Goal: Information Seeking & Learning: Learn about a topic

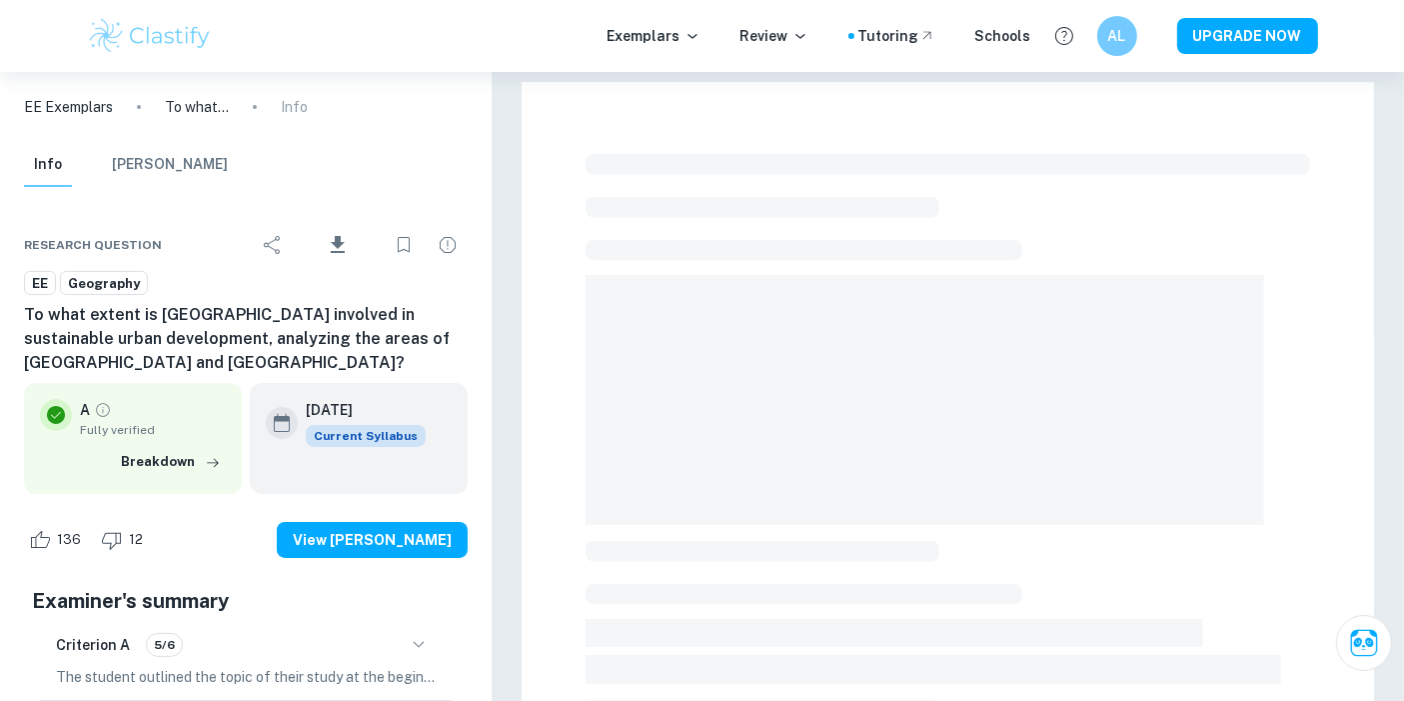
checkbox input "true"
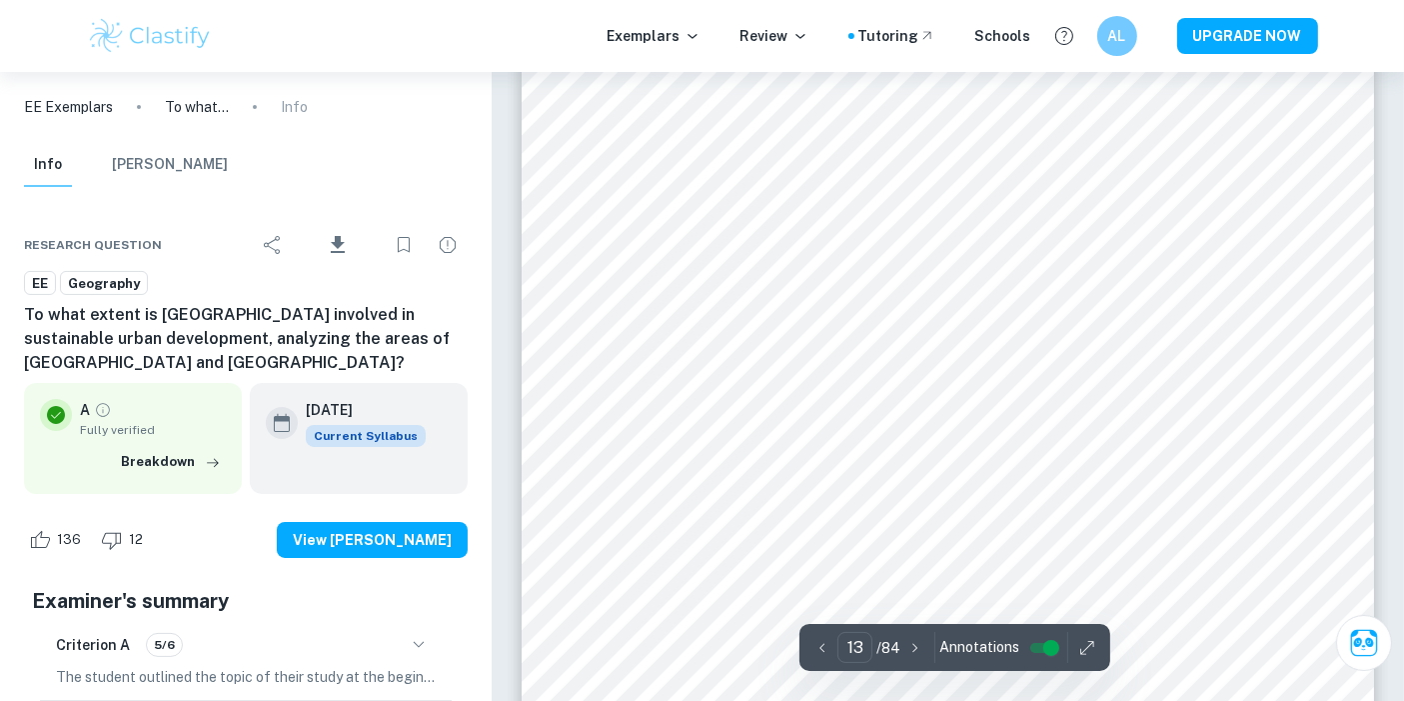
scroll to position [15322, 0]
type input "12"
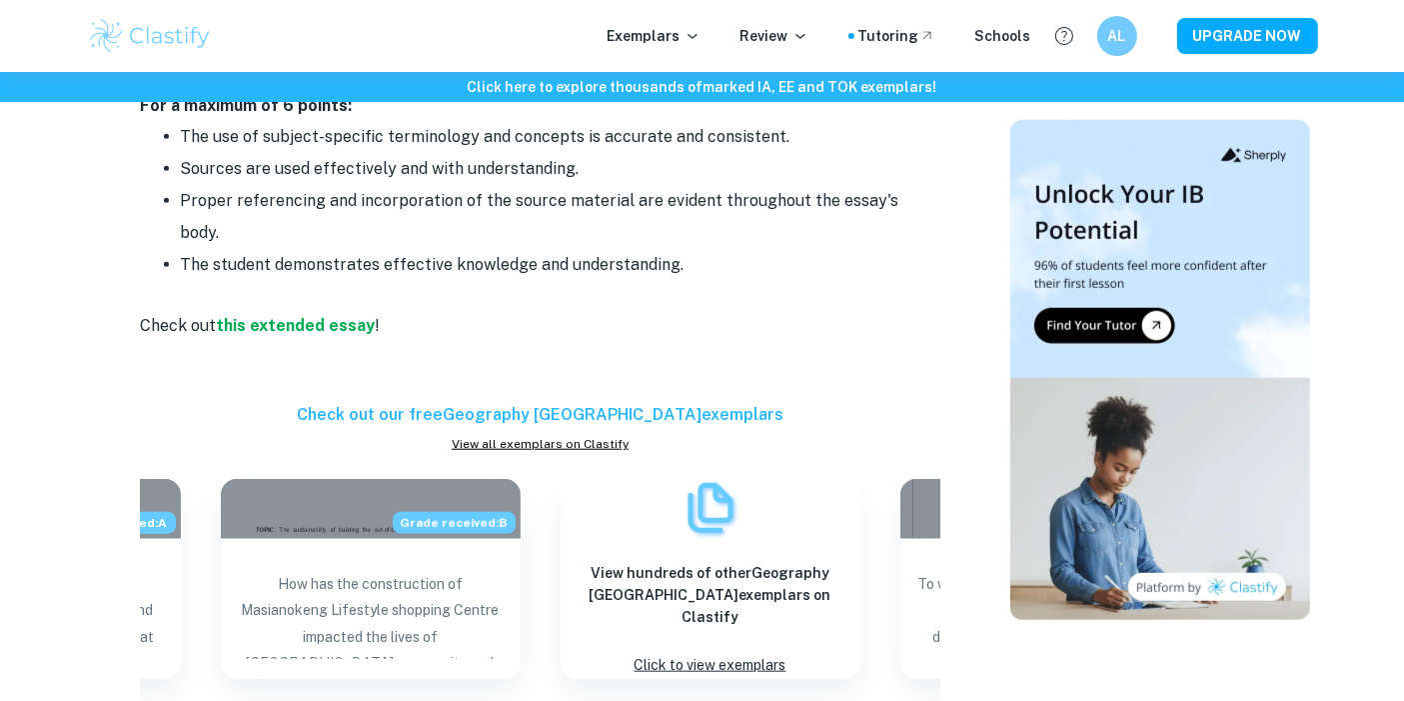
scroll to position [1874, 0]
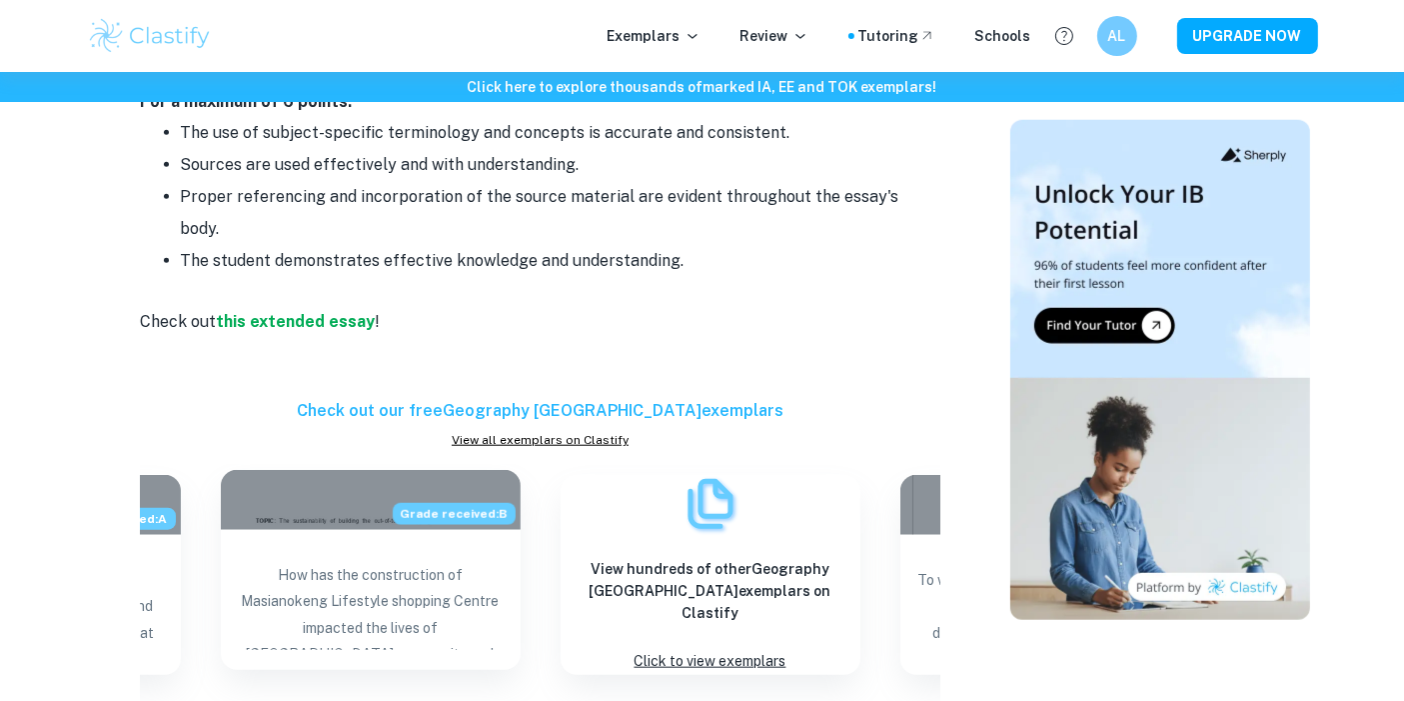
click at [355, 530] on div "How has the construction of Masianokeng Lifestyle shopping Centre impacted the …" at bounding box center [371, 602] width 300 height 144
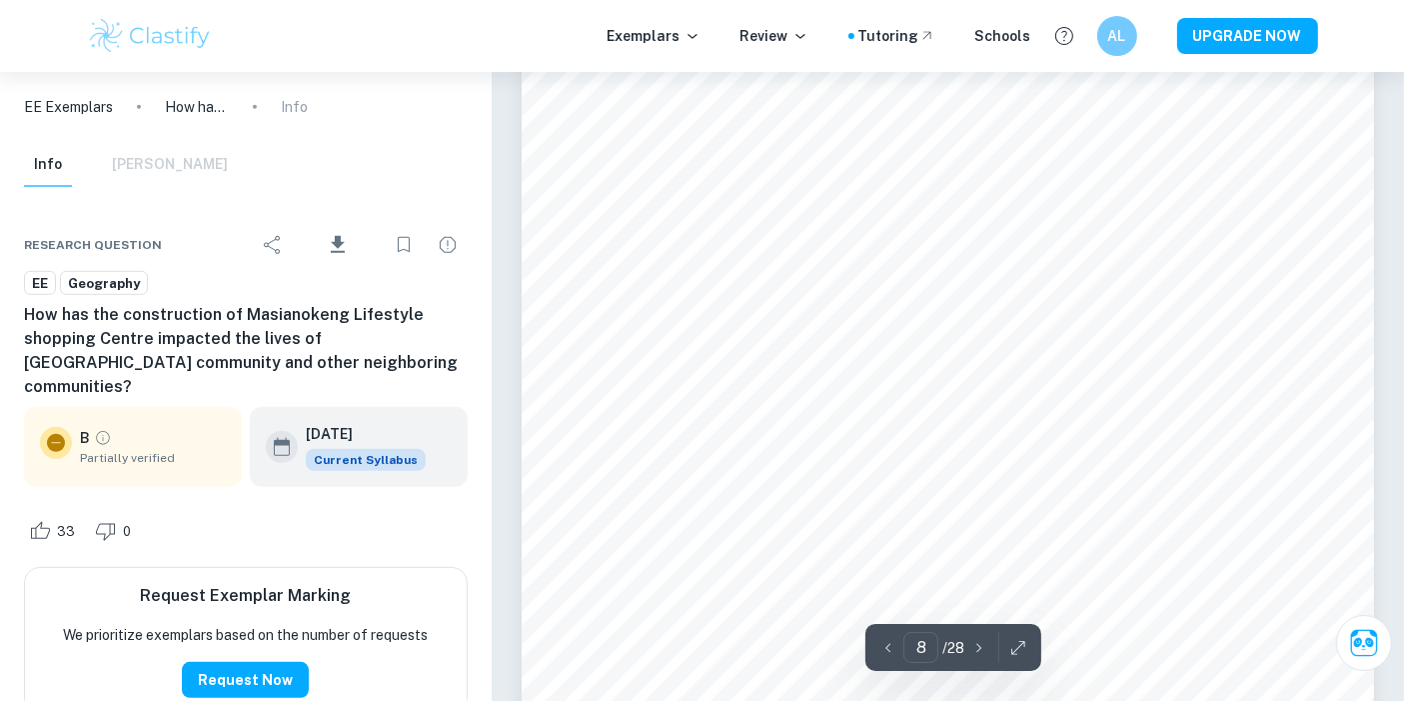
scroll to position [8522, 0]
type input "9"
